Goal: Information Seeking & Learning: Learn about a topic

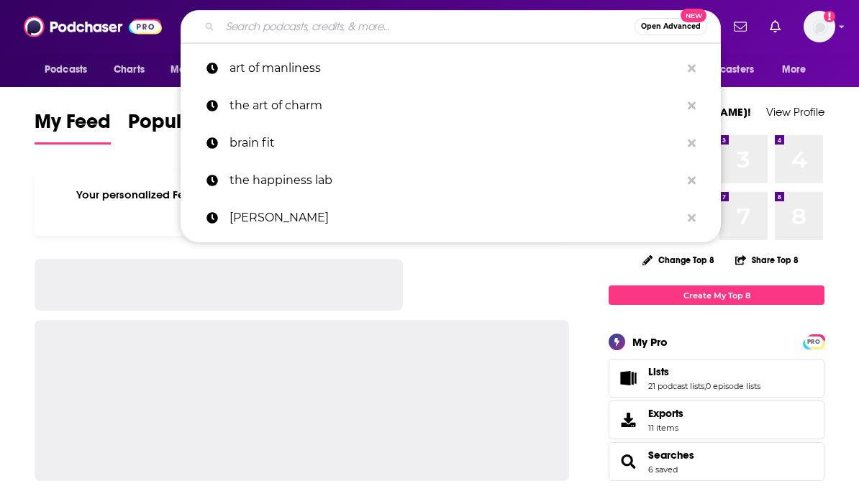
click at [489, 36] on input "Search podcasts, credits, & more..." at bounding box center [427, 26] width 414 height 23
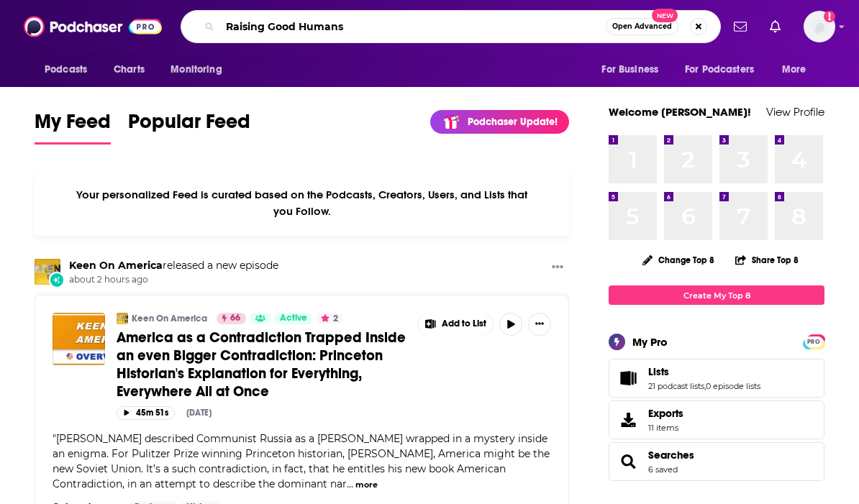
type input "Raising Good Humans"
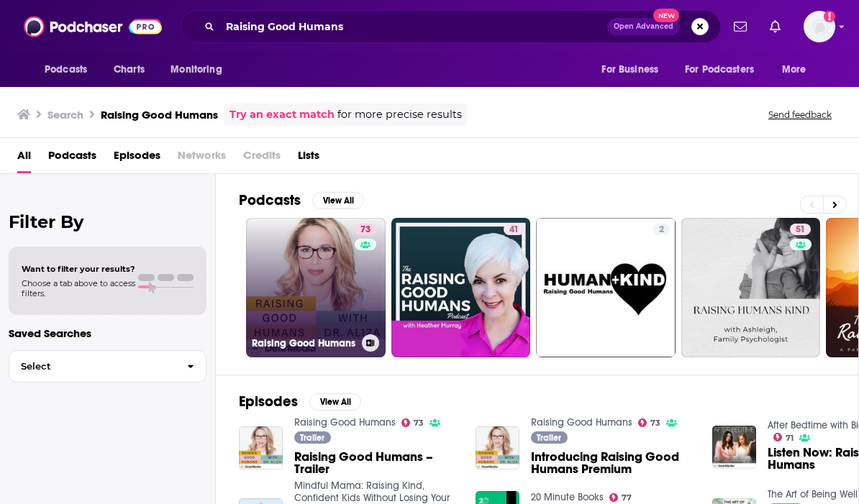
click at [349, 290] on link "73 Raising Good Humans" at bounding box center [315, 287] width 139 height 139
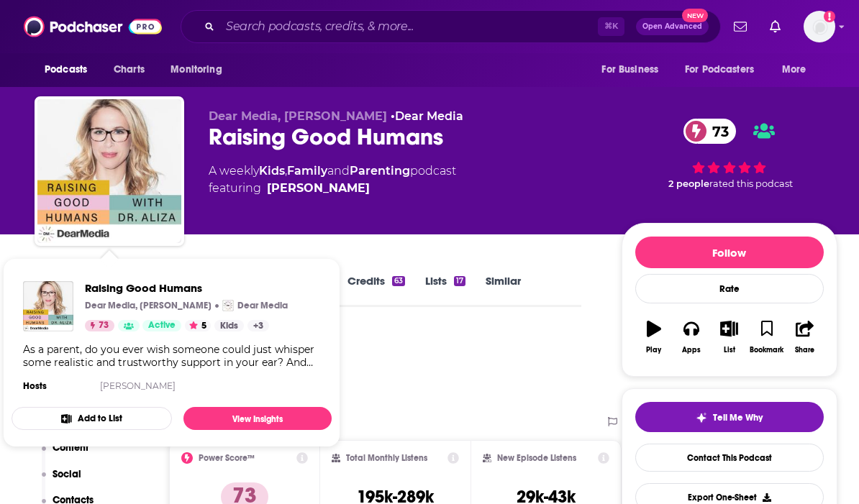
click at [54, 275] on div "Raising Good Humans Dear Media, Aliza Pressman Dear Media 73 Active 5 Kids + 3 …" at bounding box center [172, 338] width 320 height 137
click at [434, 372] on div "Podcast Insights" at bounding box center [302, 366] width 535 height 73
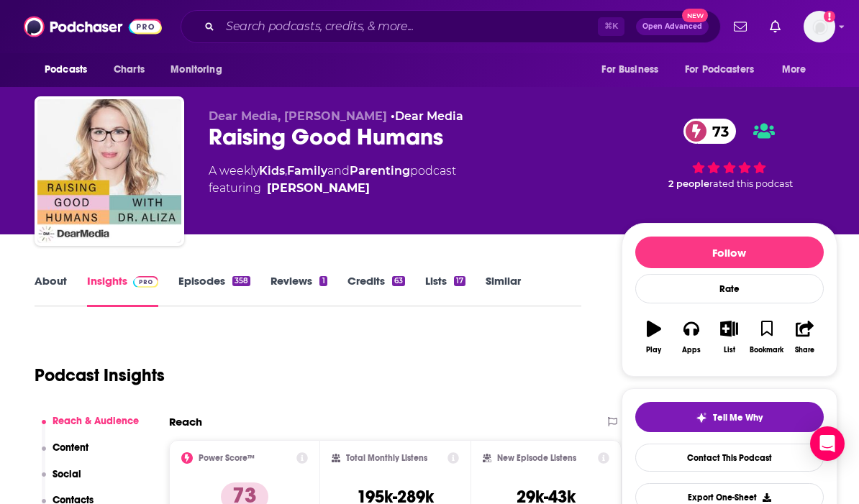
click at [50, 280] on link "About" at bounding box center [51, 290] width 32 height 33
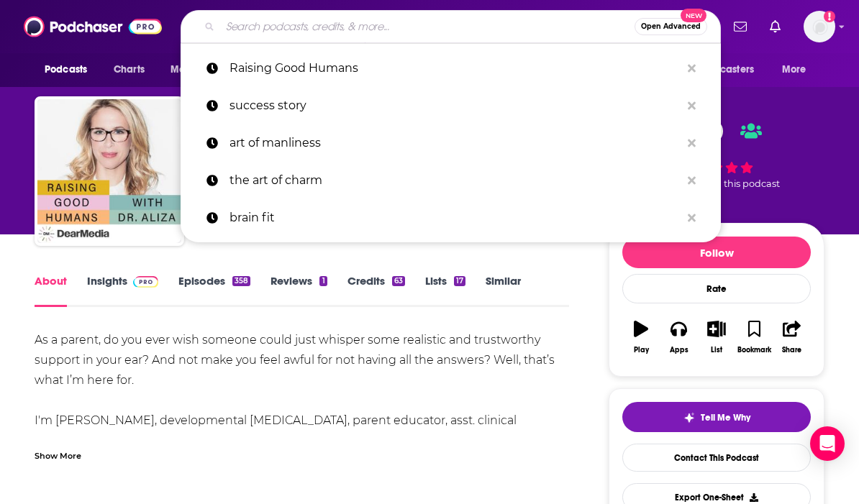
click at [353, 18] on input "Search podcasts, credits, & more..." at bounding box center [427, 26] width 414 height 23
paste input "Fallon Fox"
type input "Fallon Fox"
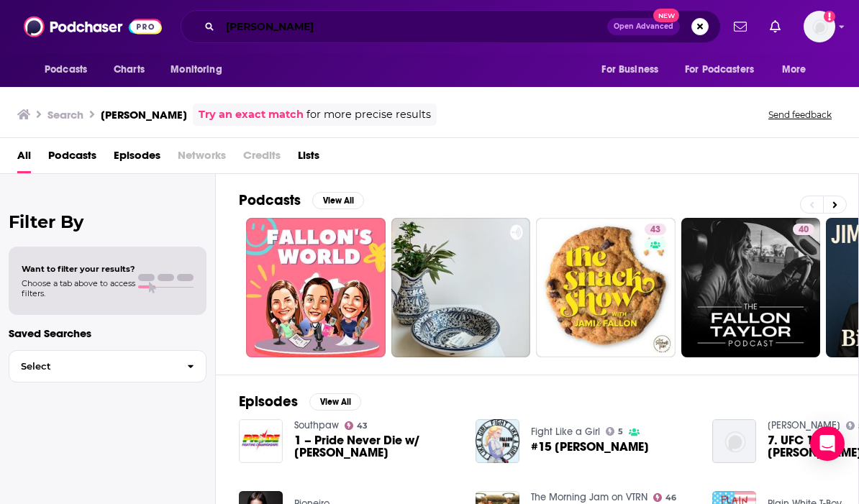
click at [313, 22] on input "Fallon Fox" at bounding box center [413, 26] width 387 height 23
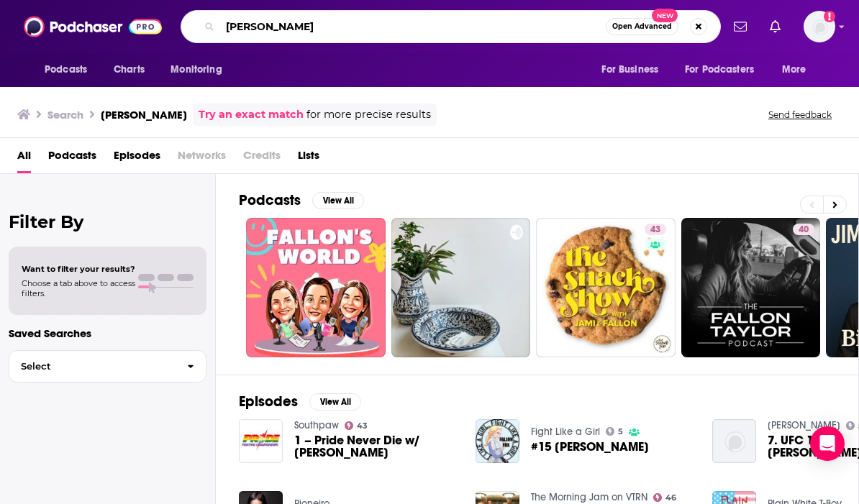
click at [313, 22] on input "Fallon Fox" at bounding box center [412, 26] width 385 height 23
paste input "[PERSON_NAME]"
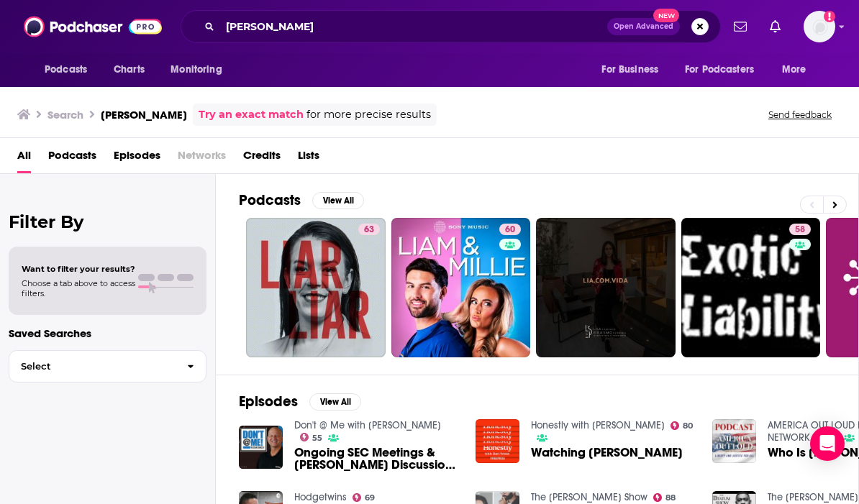
click at [257, 153] on span "Credits" at bounding box center [261, 158] width 37 height 29
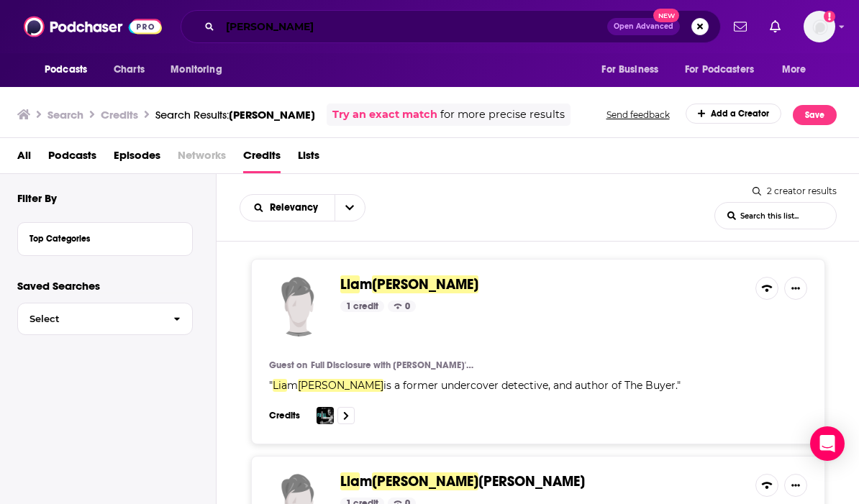
click at [266, 27] on input "[PERSON_NAME]" at bounding box center [413, 26] width 387 height 23
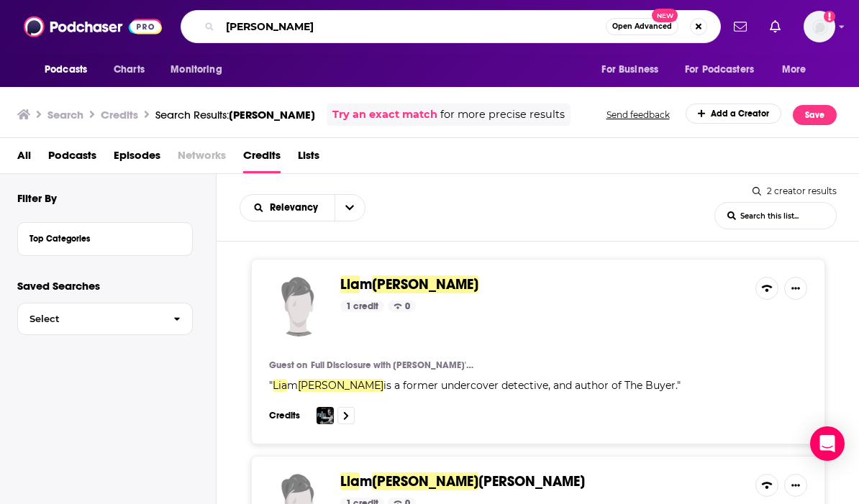
click at [266, 27] on input "[PERSON_NAME]" at bounding box center [412, 26] width 385 height 23
paste input "Renée Richard"
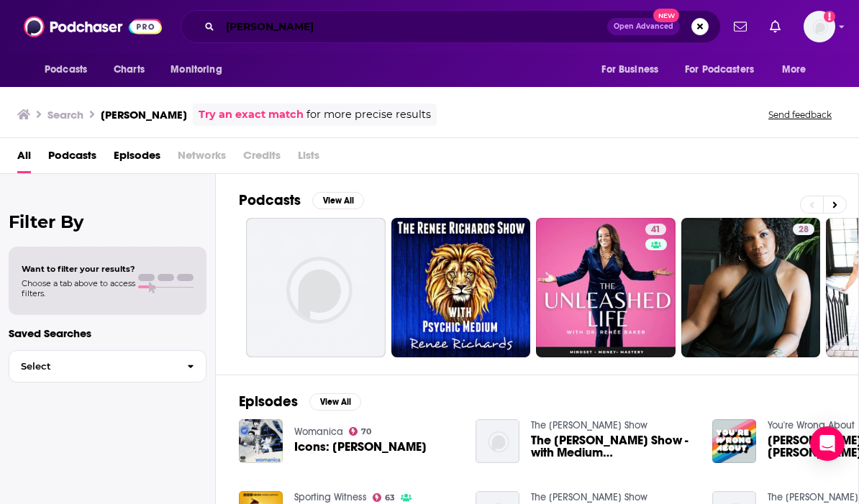
click at [309, 27] on input "[PERSON_NAME]" at bounding box center [413, 26] width 387 height 23
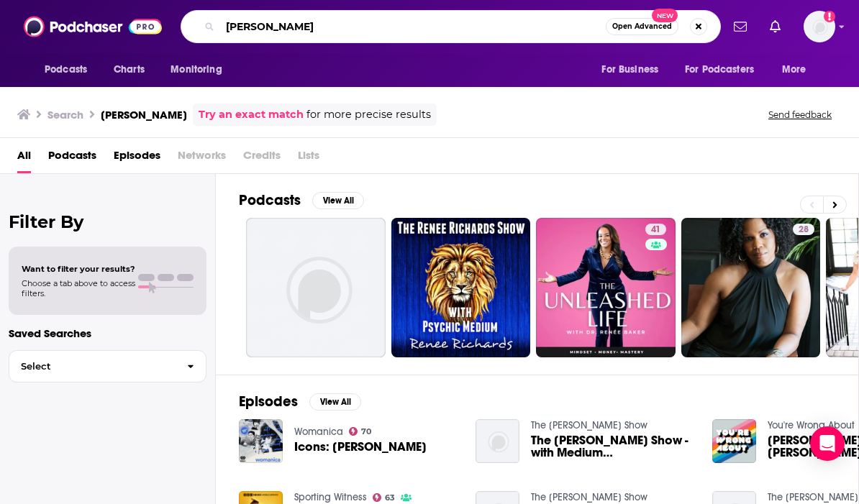
click at [309, 27] on input "[PERSON_NAME]" at bounding box center [412, 26] width 385 height 23
paste input "[PERSON_NAME]"
type input "[PERSON_NAME]"
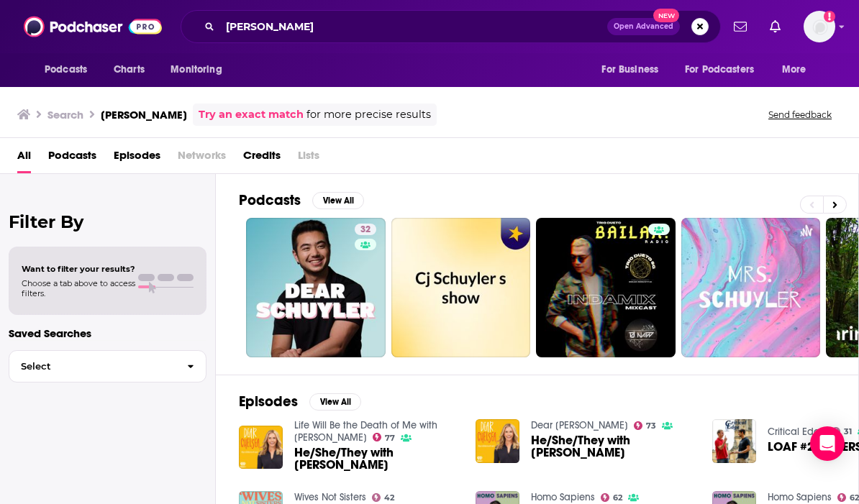
click at [266, 153] on span "Credits" at bounding box center [261, 158] width 37 height 29
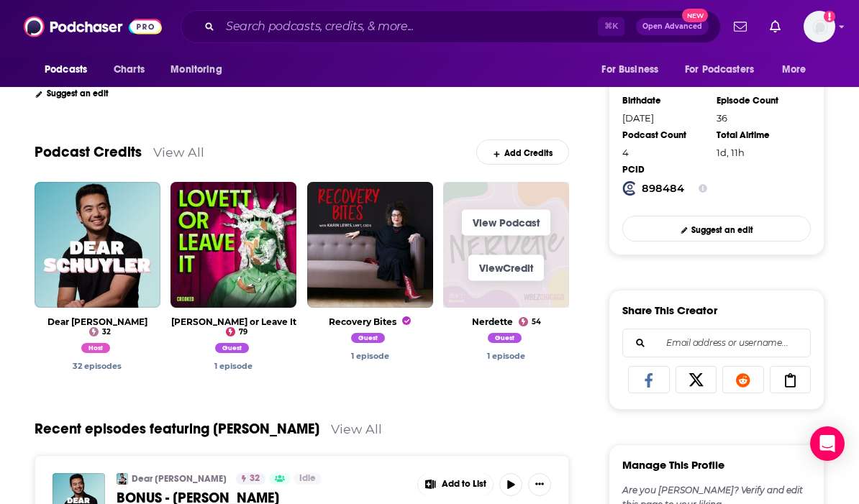
scroll to position [335, 0]
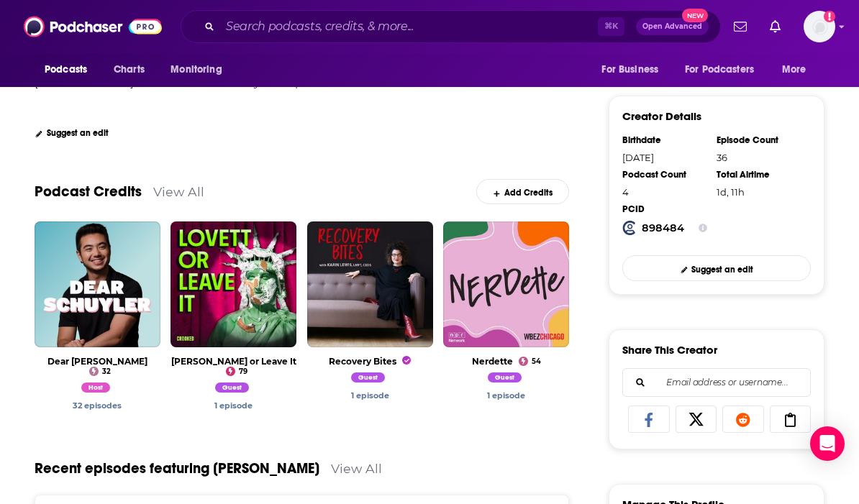
click at [172, 198] on link "View All" at bounding box center [178, 191] width 51 height 15
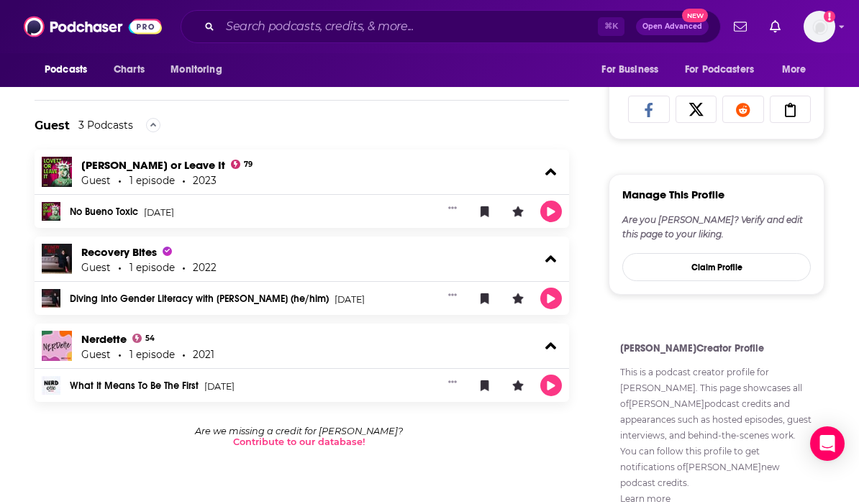
scroll to position [630, 0]
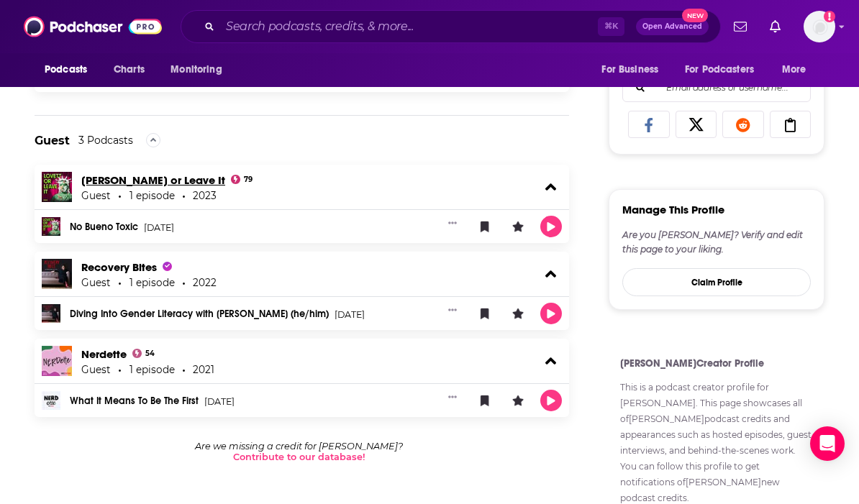
click at [130, 178] on link "Lovett or Leave It" at bounding box center [153, 180] width 144 height 14
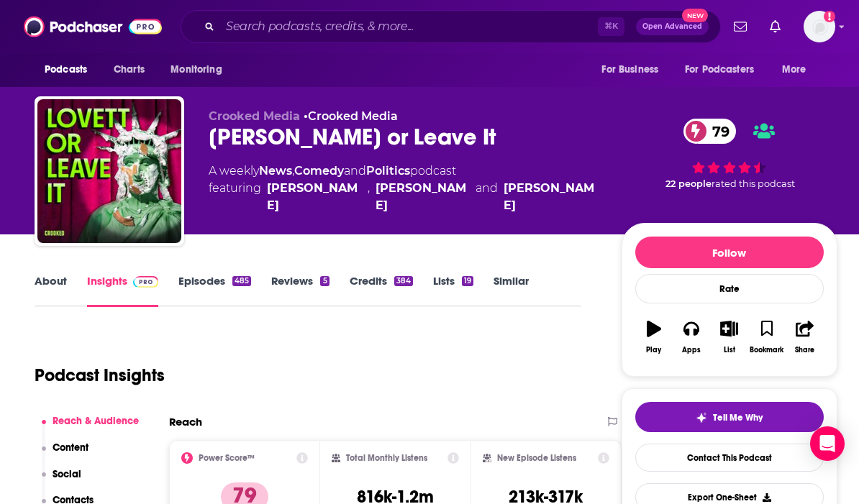
click at [187, 293] on link "Episodes 485" at bounding box center [214, 290] width 73 height 33
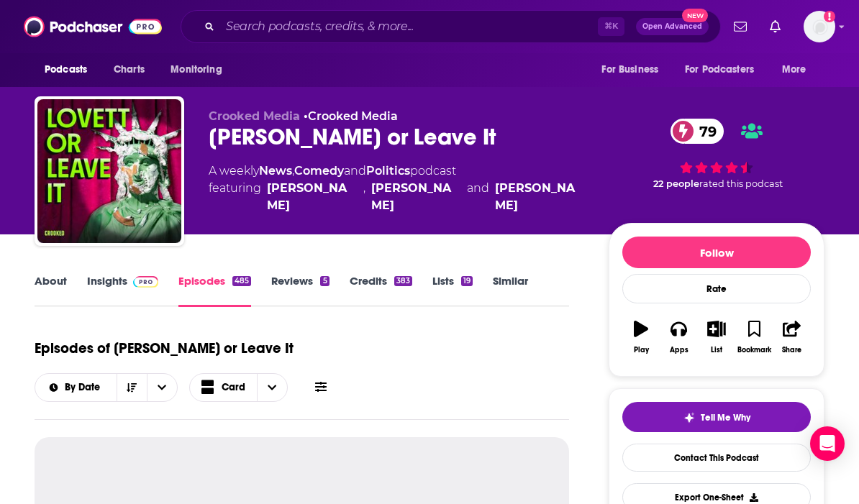
click at [133, 287] on img at bounding box center [145, 282] width 25 height 12
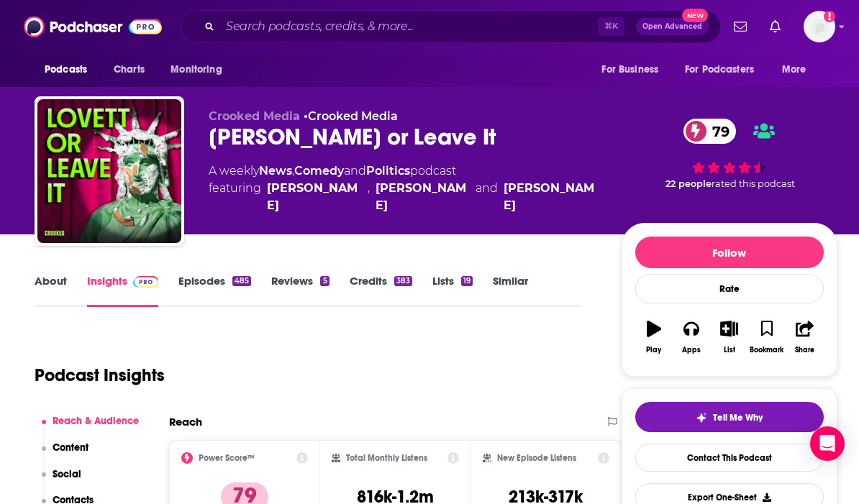
click at [215, 292] on link "Episodes 485" at bounding box center [214, 290] width 73 height 33
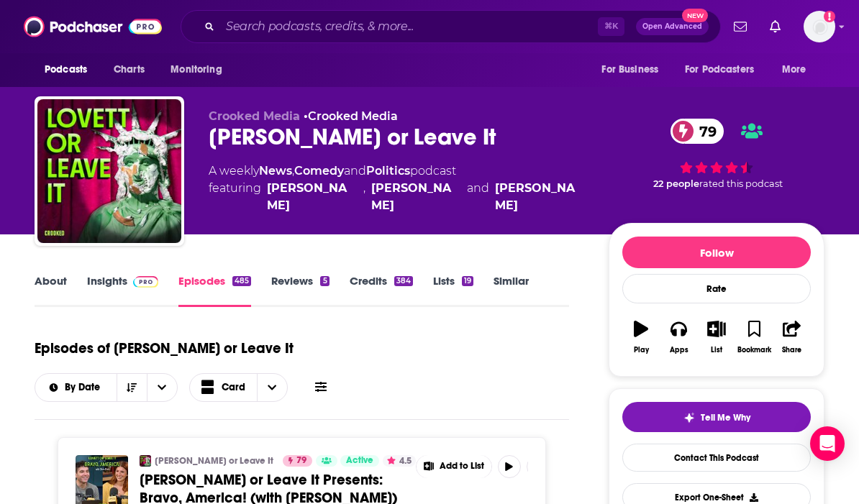
click at [411, 144] on div "Lovett or Leave It 79" at bounding box center [397, 137] width 377 height 28
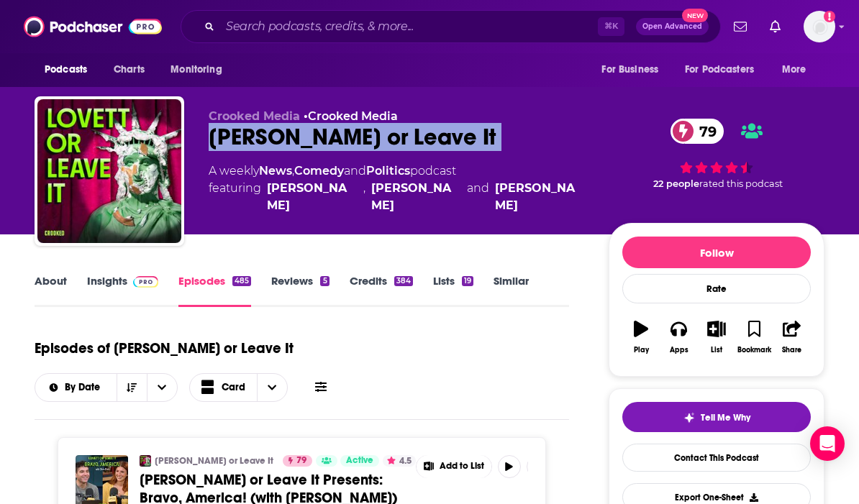
drag, startPoint x: 409, startPoint y: 141, endPoint x: 224, endPoint y: 139, distance: 184.8
click at [224, 139] on div "Lovett or Leave It 79" at bounding box center [397, 137] width 377 height 28
copy div "Lovett or Leave It 79"
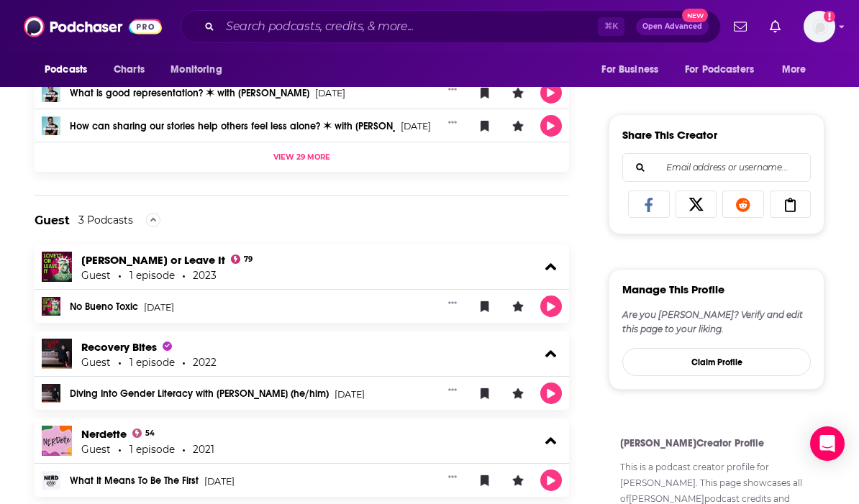
scroll to position [552, 0]
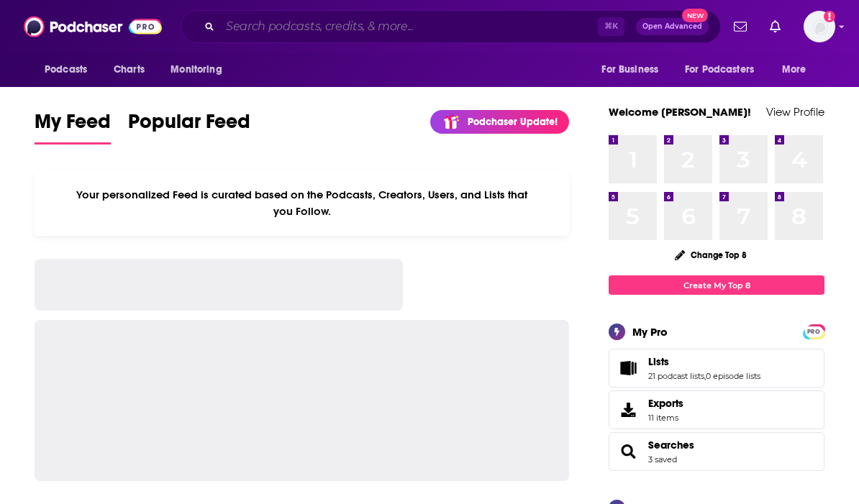
click at [267, 29] on input "Search podcasts, credits, & more..." at bounding box center [408, 26] width 377 height 23
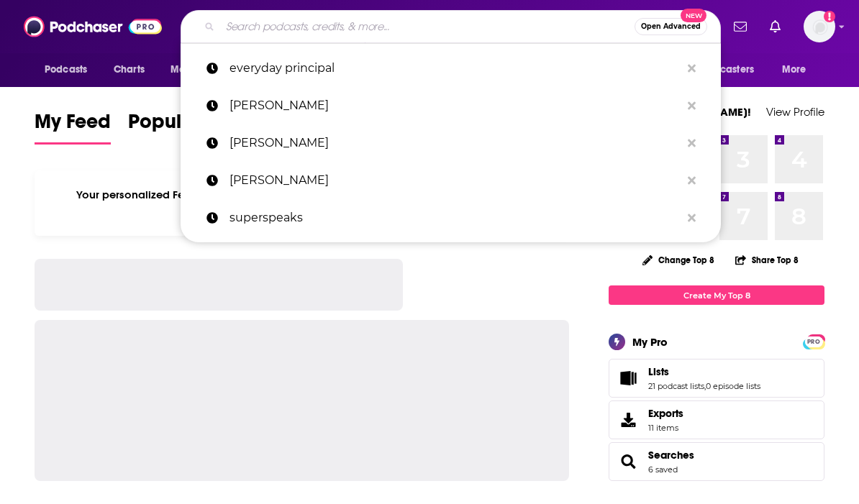
paste input "[PERSON_NAME]"
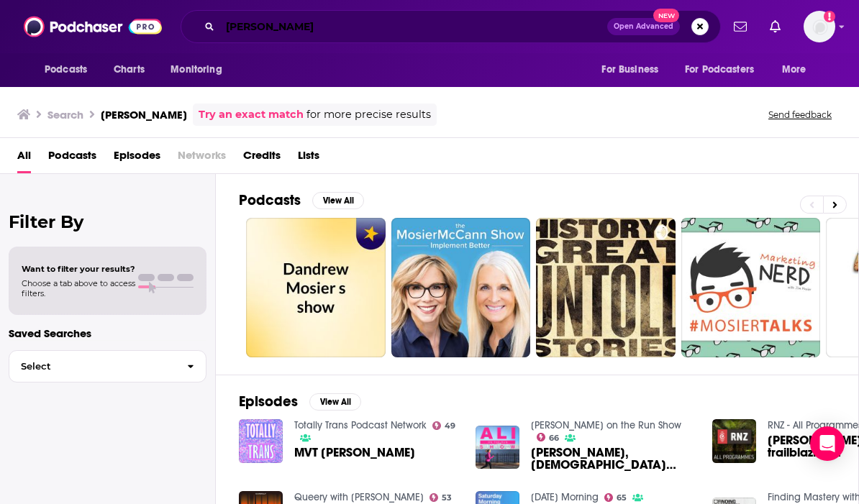
click at [475, 34] on input "[PERSON_NAME]" at bounding box center [413, 26] width 387 height 23
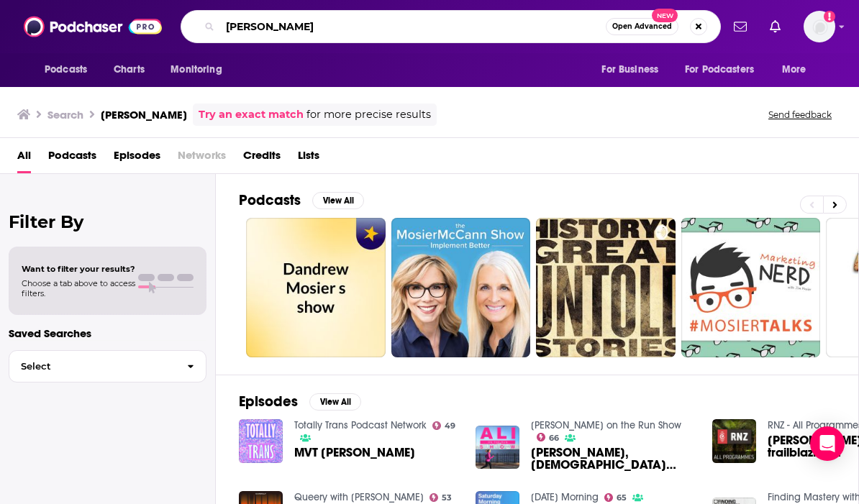
click at [475, 34] on input "[PERSON_NAME]" at bounding box center [412, 26] width 385 height 23
type input "[PERSON_NAME]"
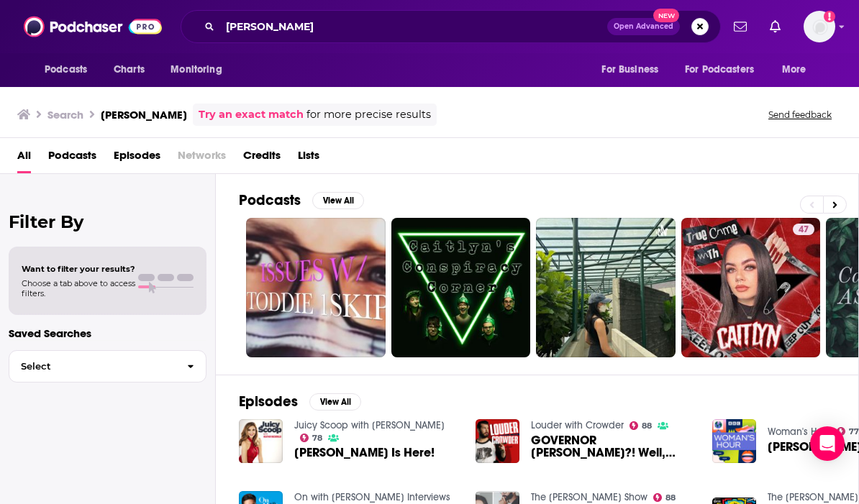
click at [270, 153] on span "Credits" at bounding box center [261, 158] width 37 height 29
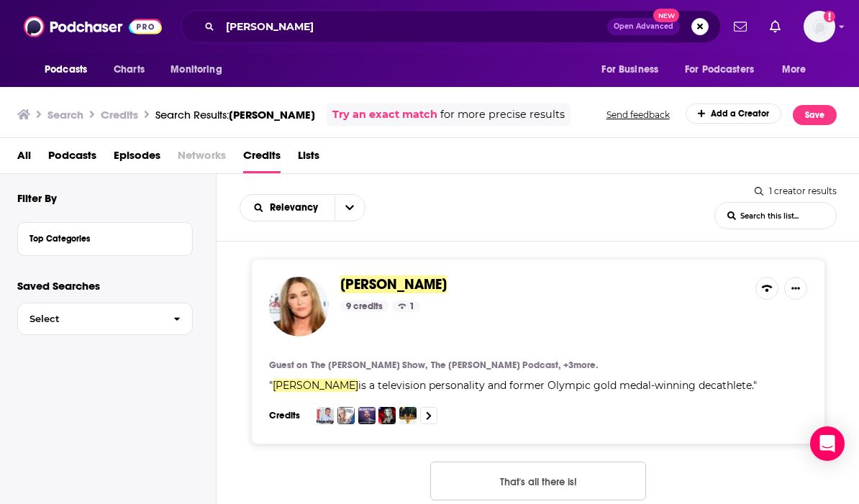
click at [382, 284] on span "[PERSON_NAME]" at bounding box center [393, 284] width 106 height 18
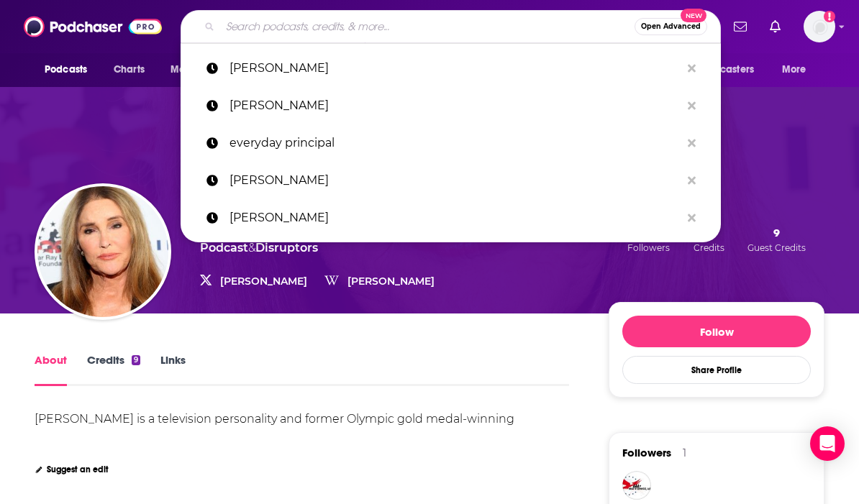
click at [324, 17] on input "Search podcasts, credits, & more..." at bounding box center [427, 26] width 414 height 23
type input "U"
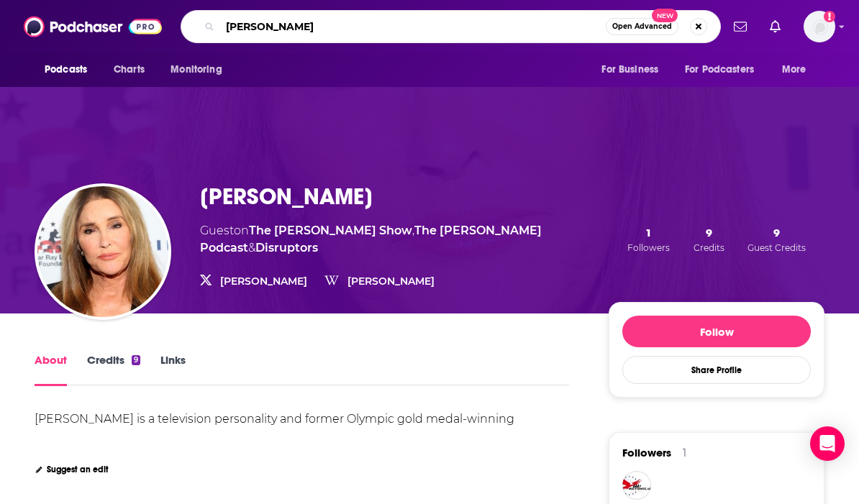
type input "[PERSON_NAME]"
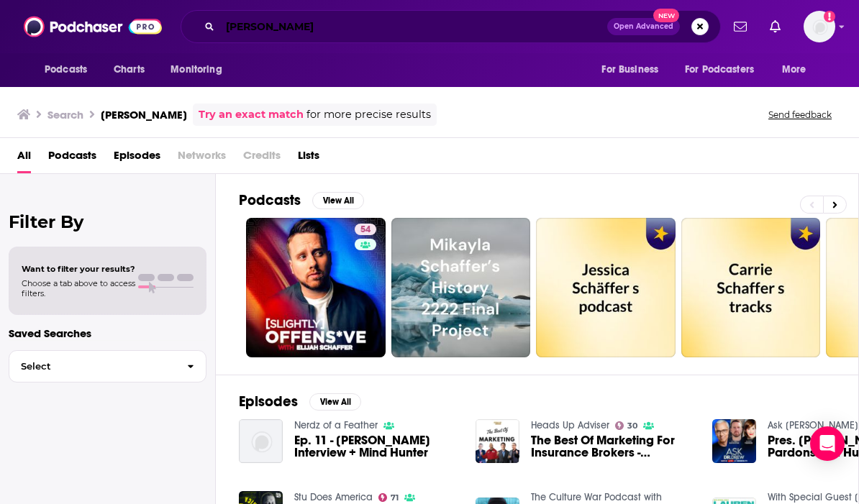
click at [308, 30] on input "[PERSON_NAME]" at bounding box center [413, 26] width 387 height 23
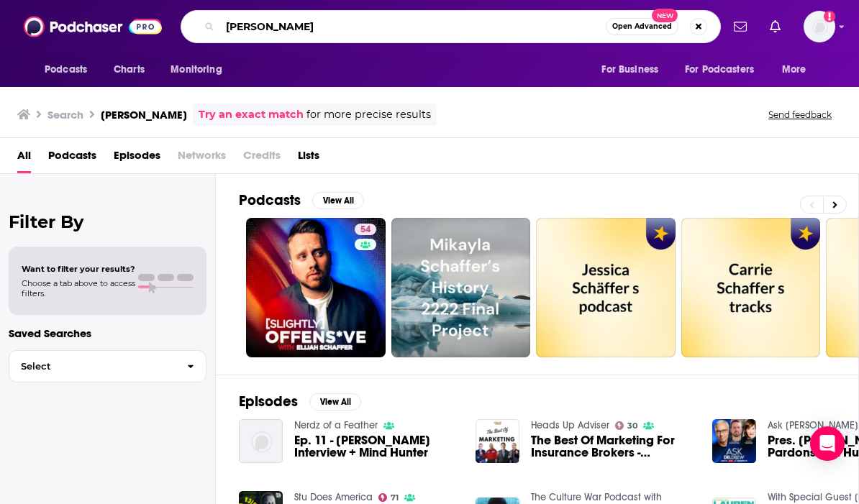
click at [308, 30] on input "[PERSON_NAME]" at bounding box center [412, 26] width 385 height 23
click at [388, 21] on input "[PERSON_NAME]" at bounding box center [412, 26] width 385 height 23
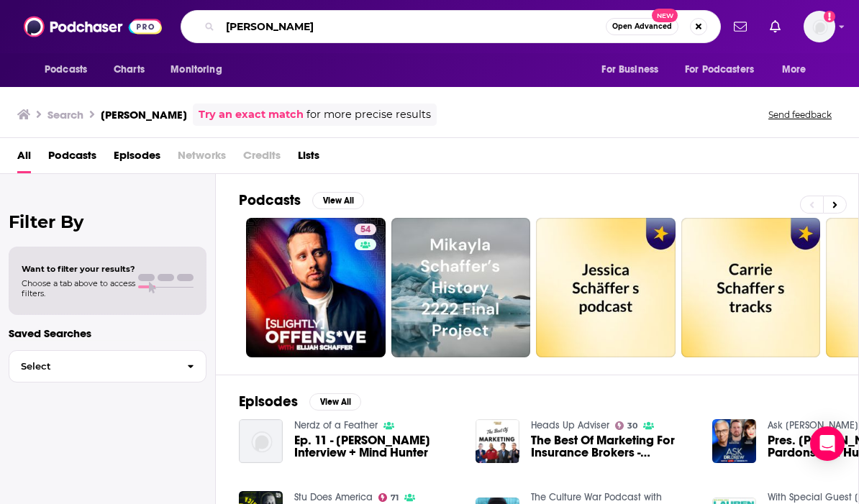
click at [388, 21] on input "[PERSON_NAME]" at bounding box center [412, 26] width 385 height 23
paste input "Search podcasts, credits, & more..."
type input "[PERSON_NAME]"
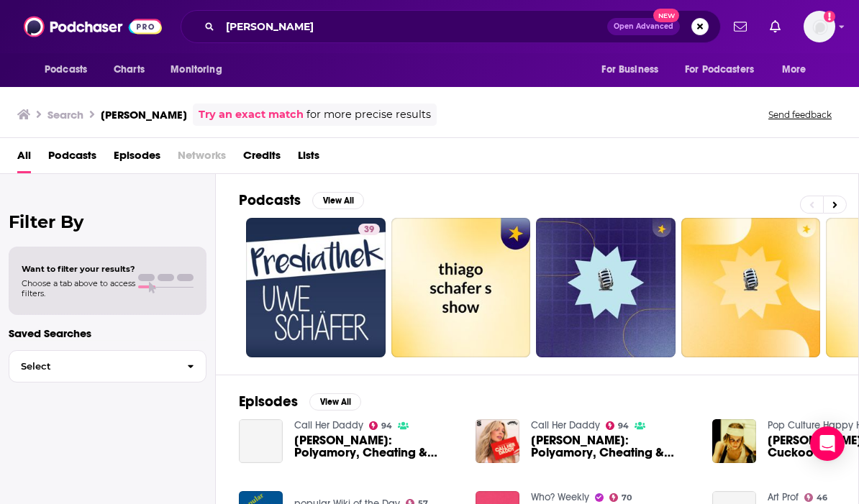
click at [265, 156] on span "Credits" at bounding box center [261, 158] width 37 height 29
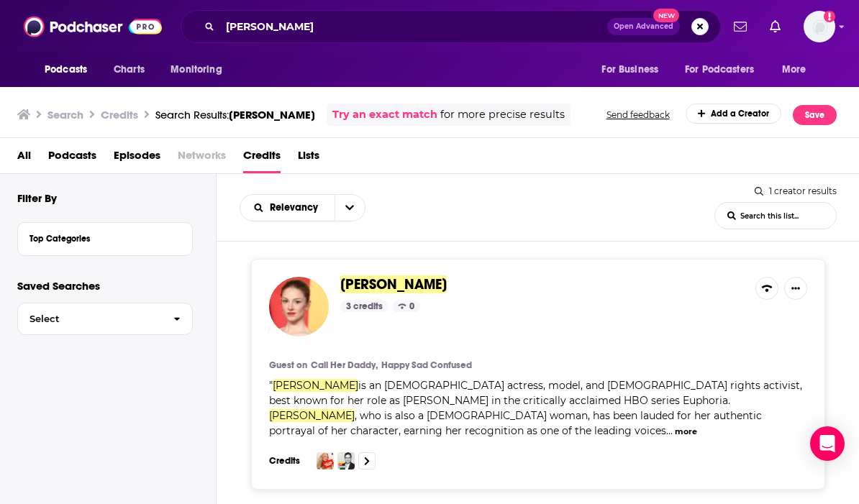
click at [372, 275] on div "[PERSON_NAME] 3 credits 0 Guest on Call Her Daddy, Happy Sad Confused " [PERSON…" at bounding box center [538, 374] width 574 height 231
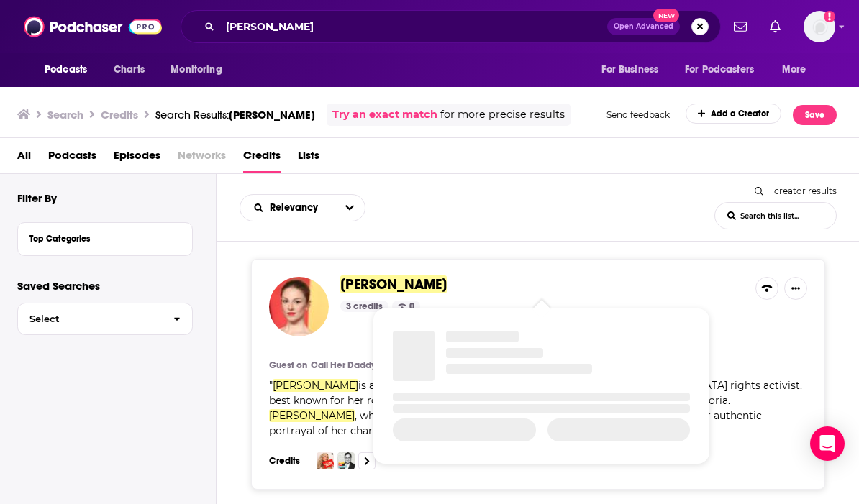
click at [370, 288] on span "[PERSON_NAME]" at bounding box center [393, 284] width 106 height 18
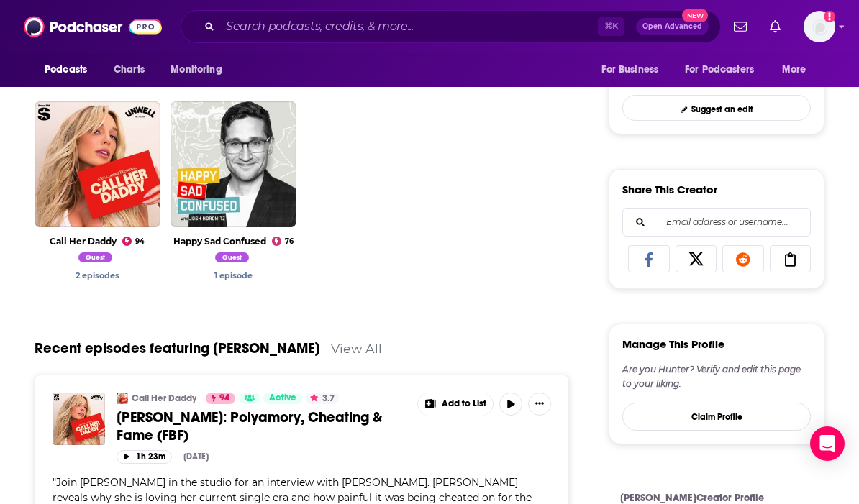
scroll to position [480, 0]
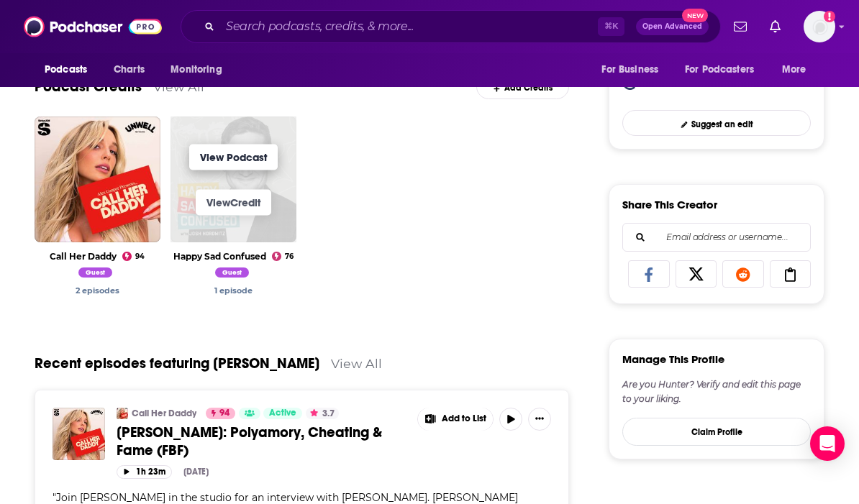
click at [239, 160] on link "View Podcast" at bounding box center [233, 157] width 88 height 26
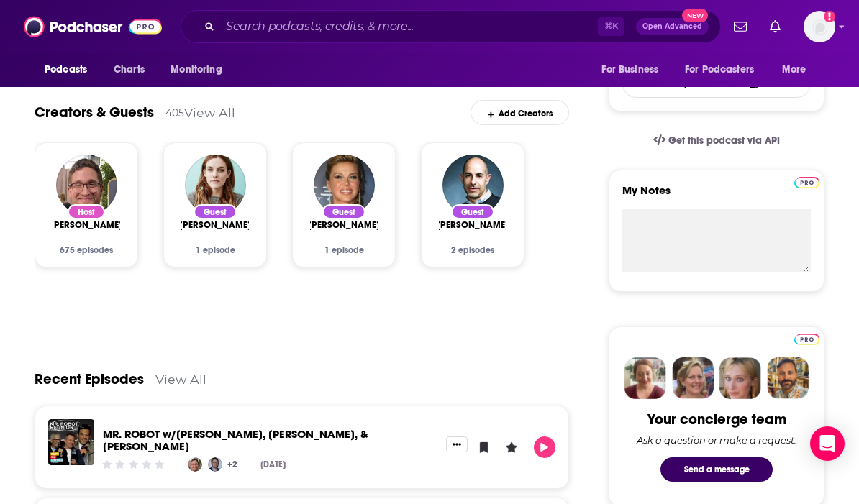
scroll to position [415, 0]
